Goal: Navigation & Orientation: Find specific page/section

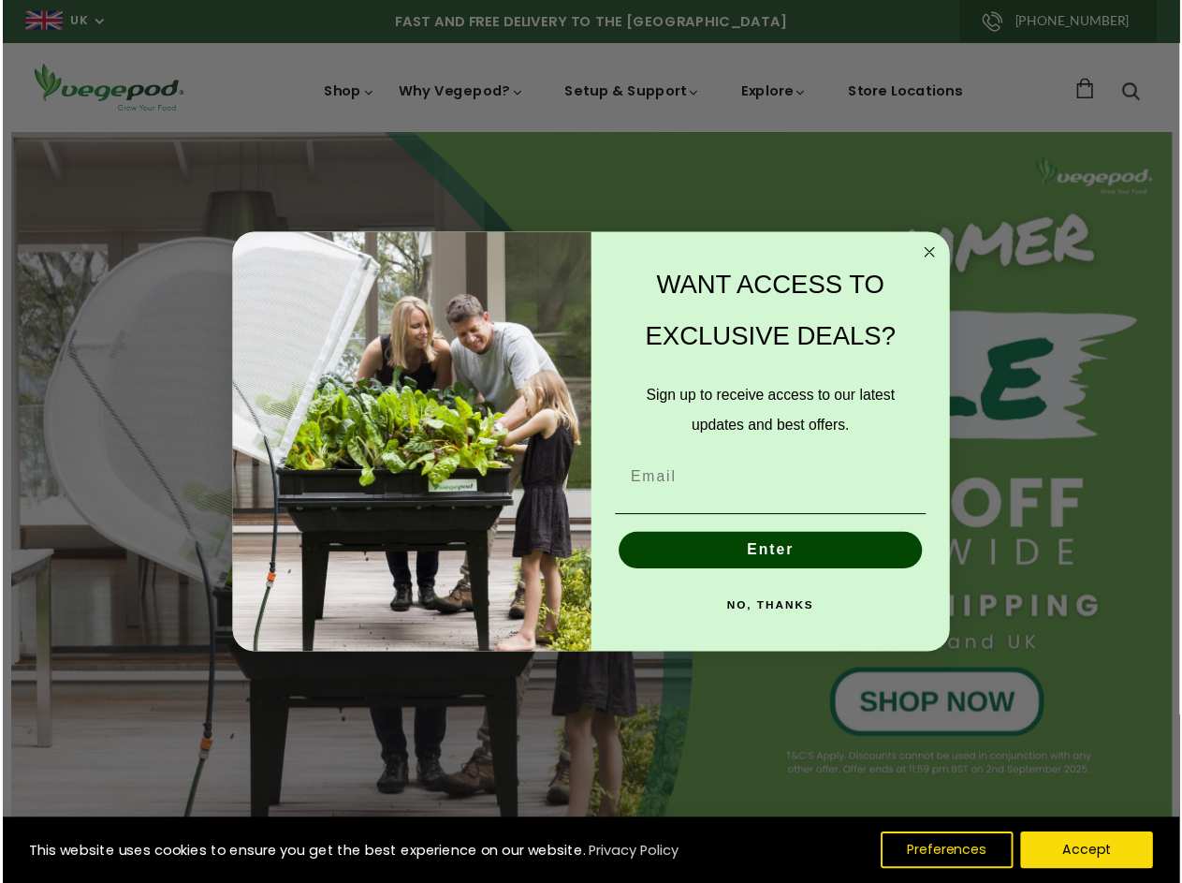
scroll to position [0, 4545]
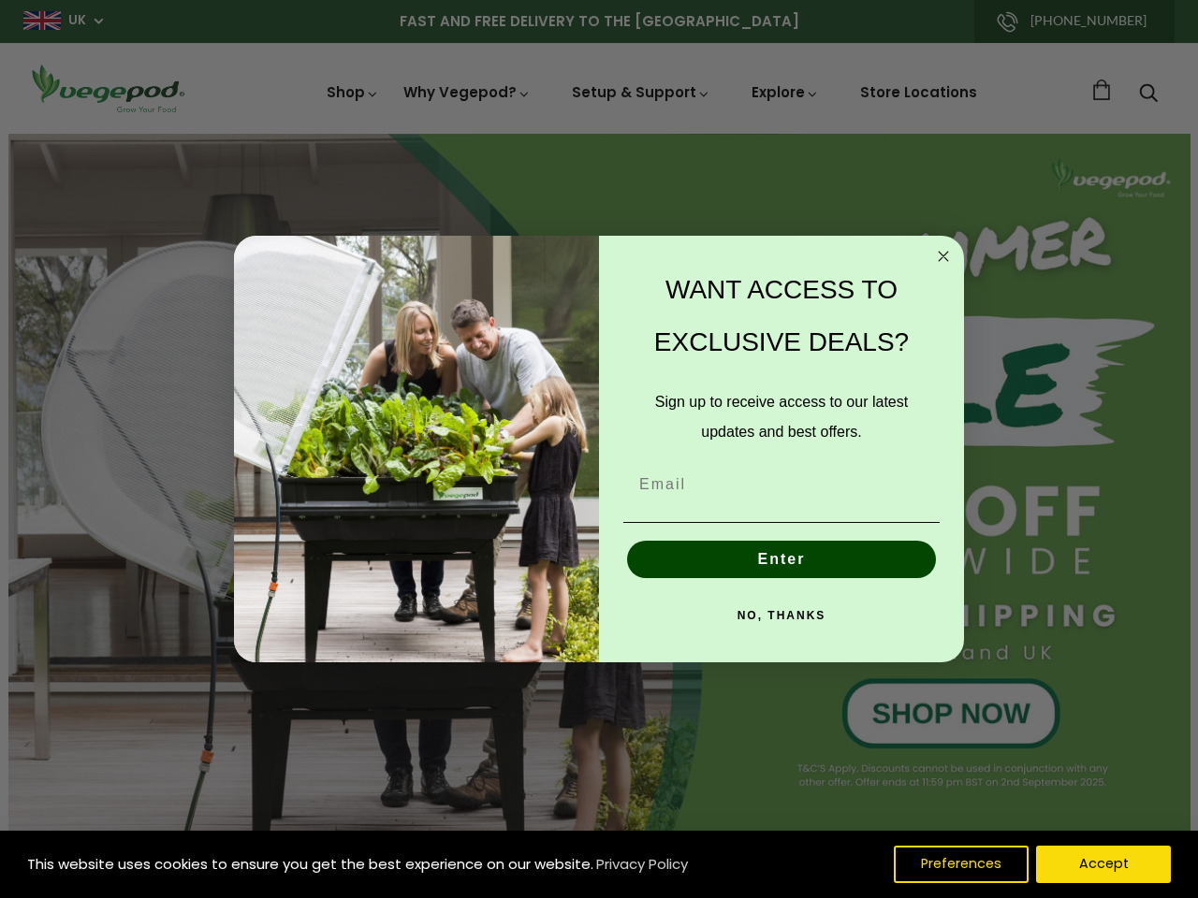
click at [599, 449] on div "WANT ACCESS TO EXCLUSIVE DEALS? Sign up to receive access to our latest updates…" at bounding box center [772, 450] width 346 height 390
click at [943, 256] on icon "Close dialog" at bounding box center [943, 256] width 9 height 9
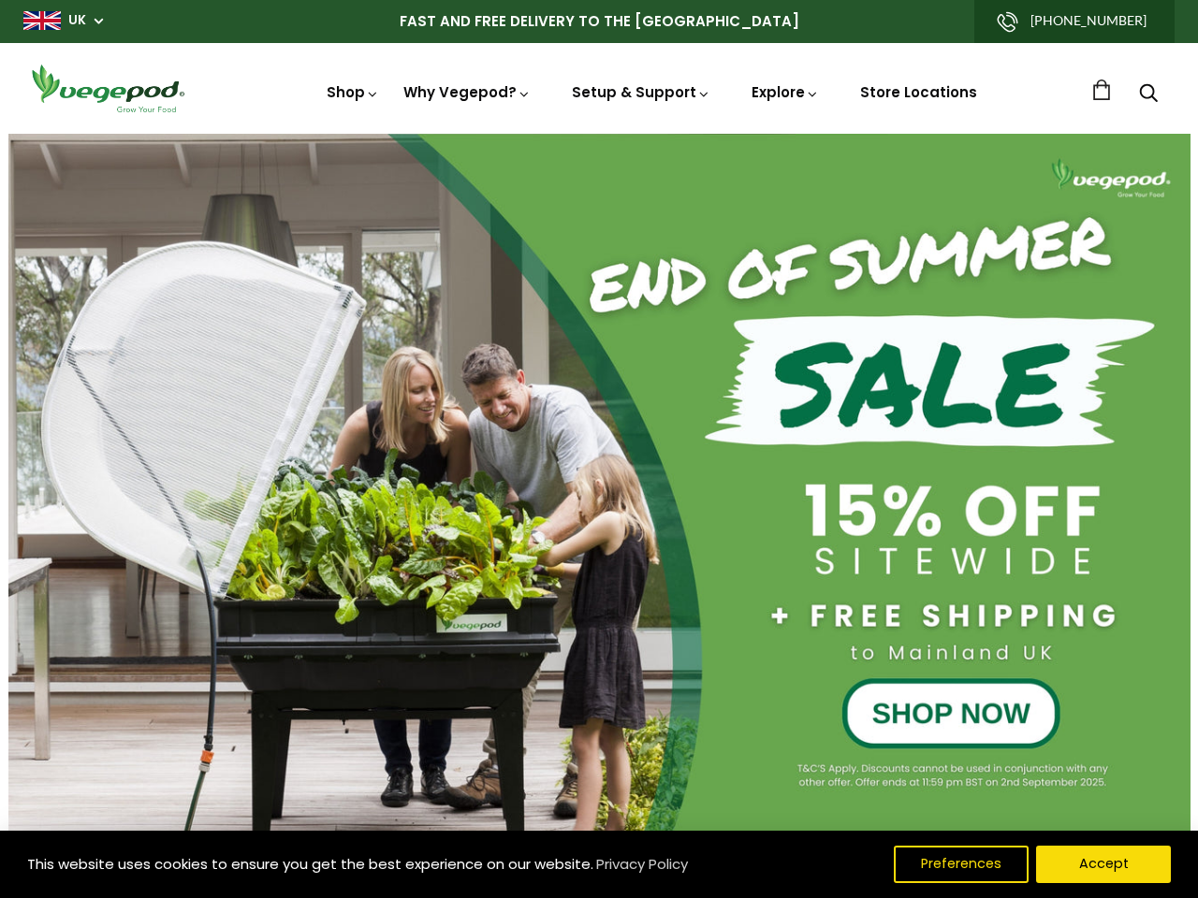
click at [782, 584] on button "Enter" at bounding box center [781, 602] width 309 height 37
click at [782, 631] on div "NO, THANKS" at bounding box center [782, 659] width 328 height 56
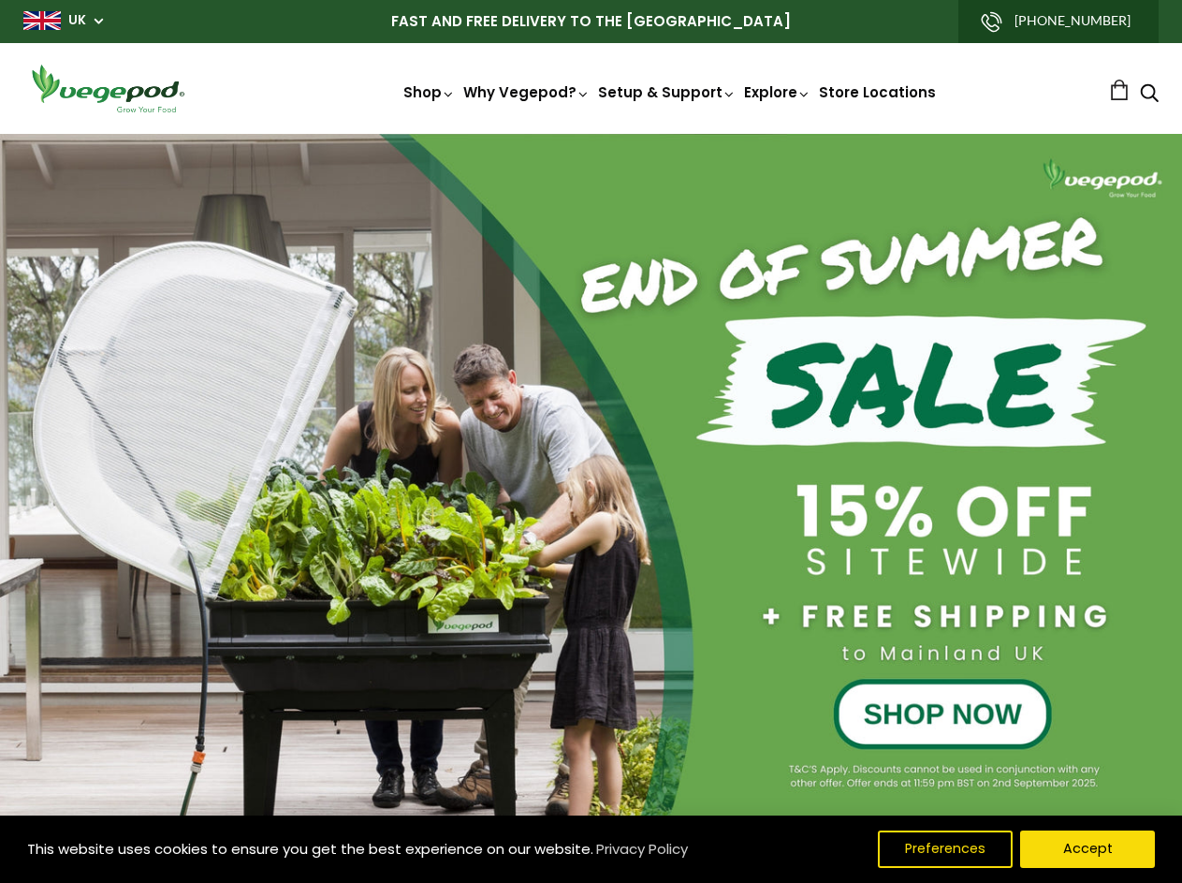
scroll to position [0, 840]
